Goal: Navigation & Orientation: Find specific page/section

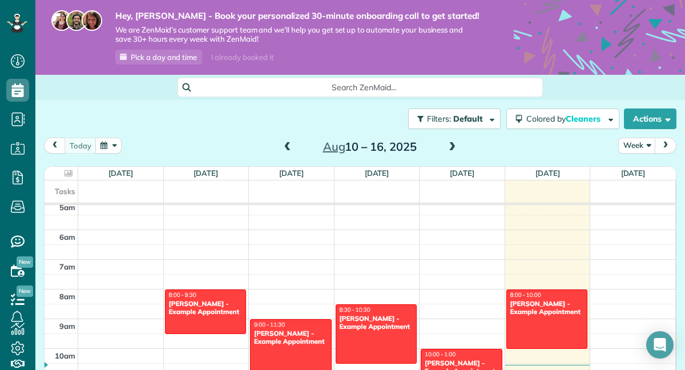
scroll to position [151, 0]
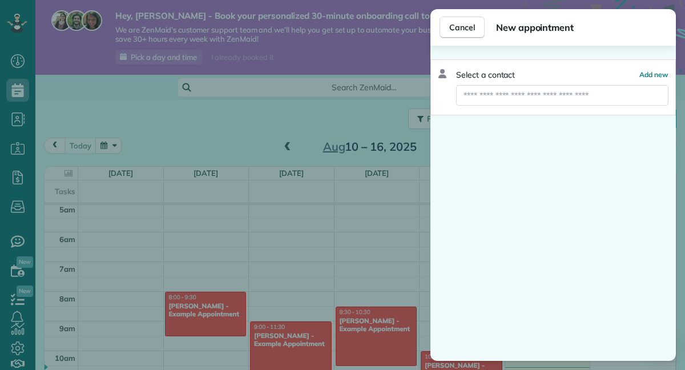
click at [192, 314] on div "Cancel New appointment Select a contact Add new" at bounding box center [342, 185] width 685 height 370
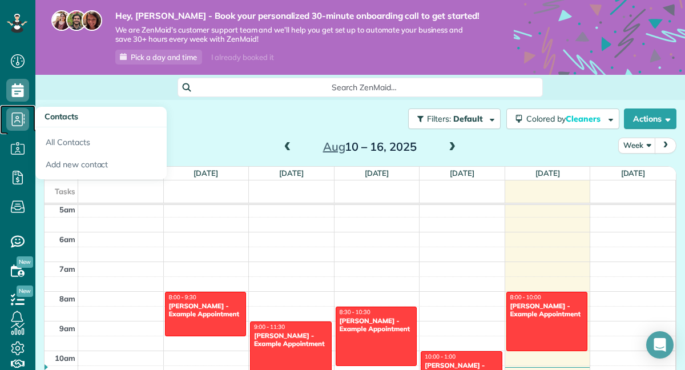
click at [24, 117] on icon at bounding box center [17, 119] width 23 height 23
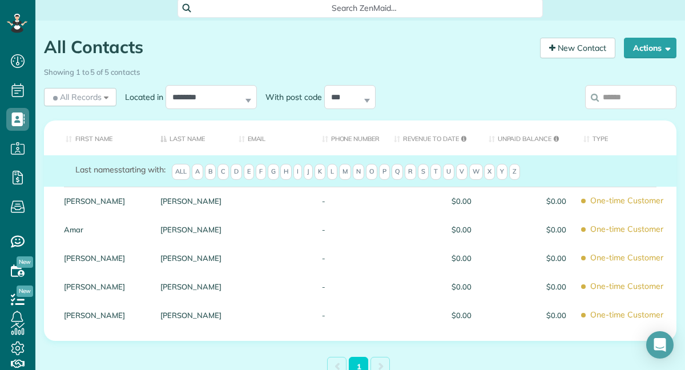
scroll to position [87, 0]
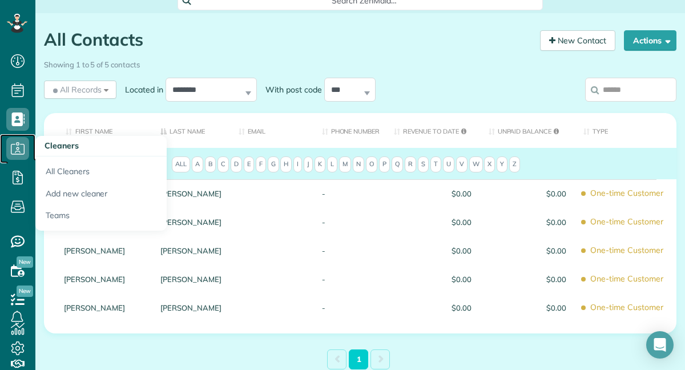
click at [17, 146] on icon at bounding box center [17, 148] width 23 height 23
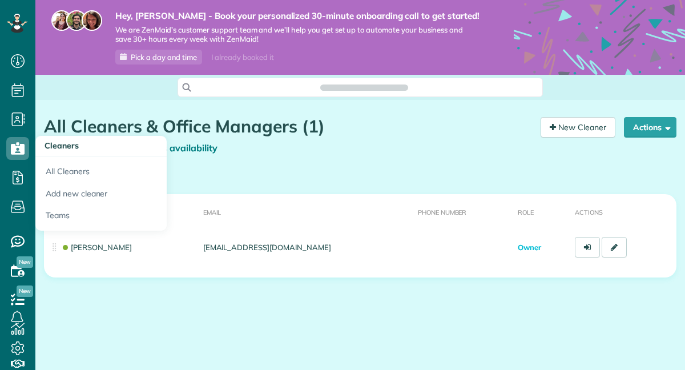
scroll to position [370, 35]
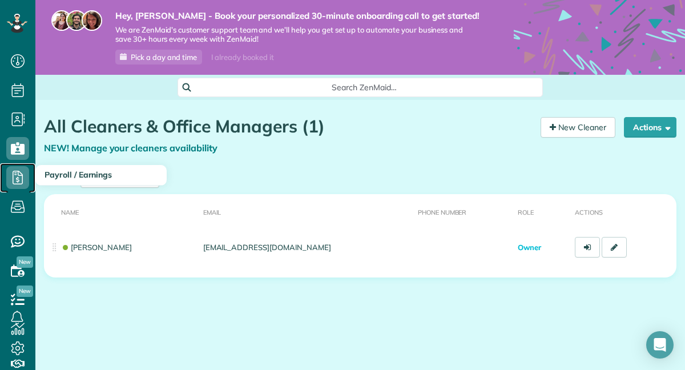
click at [15, 176] on icon at bounding box center [17, 177] width 23 height 23
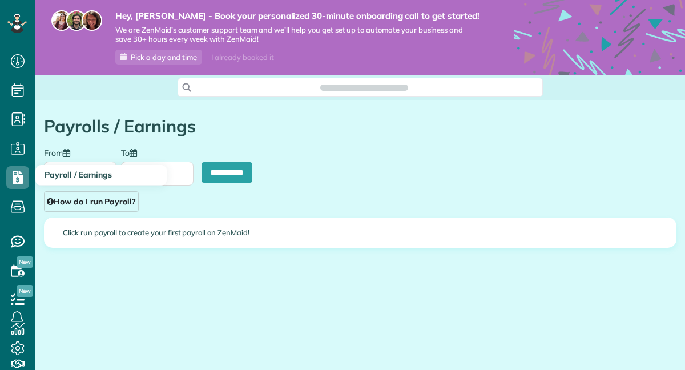
scroll to position [5, 5]
type input "**********"
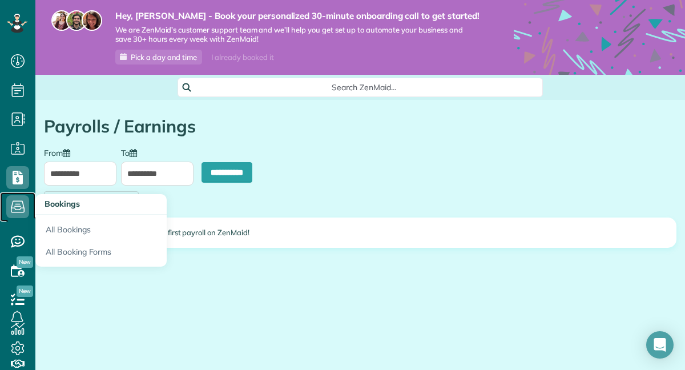
click at [19, 210] on icon at bounding box center [17, 206] width 23 height 23
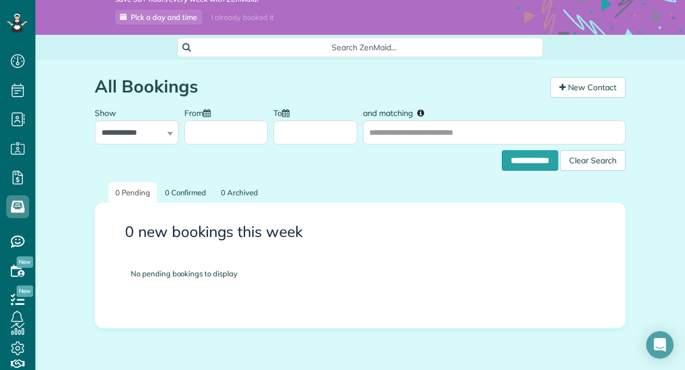
scroll to position [39, 0]
click at [21, 272] on icon at bounding box center [17, 270] width 23 height 23
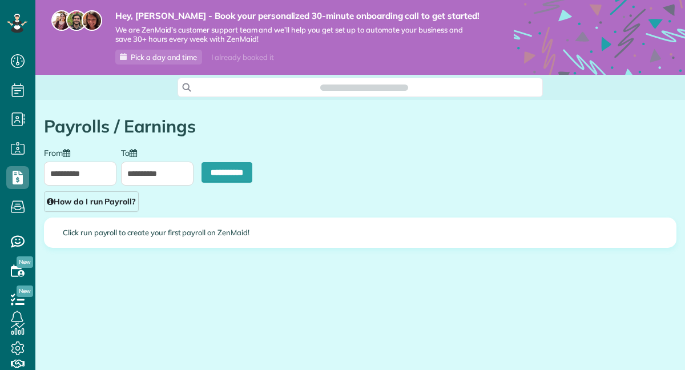
scroll to position [370, 35]
type input "**********"
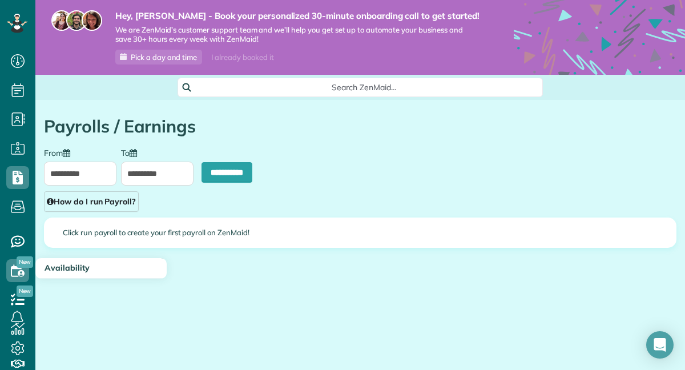
scroll to position [72, 0]
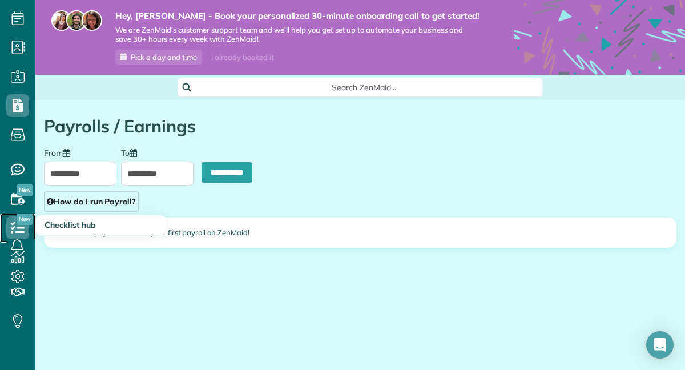
click at [14, 226] on use at bounding box center [18, 226] width 14 height 11
